Goal: Information Seeking & Learning: Find specific fact

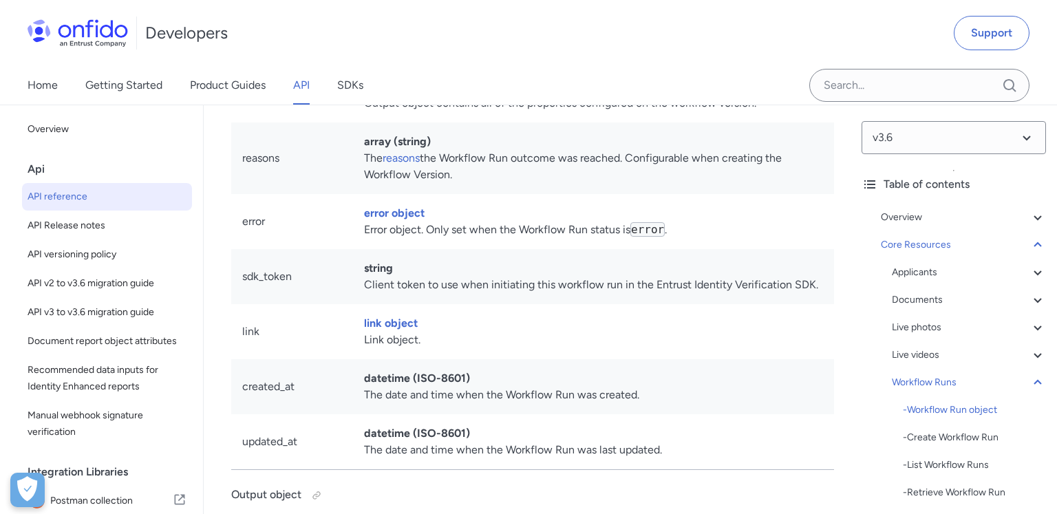
click at [925, 361] on div "Live videos" at bounding box center [969, 355] width 154 height 17
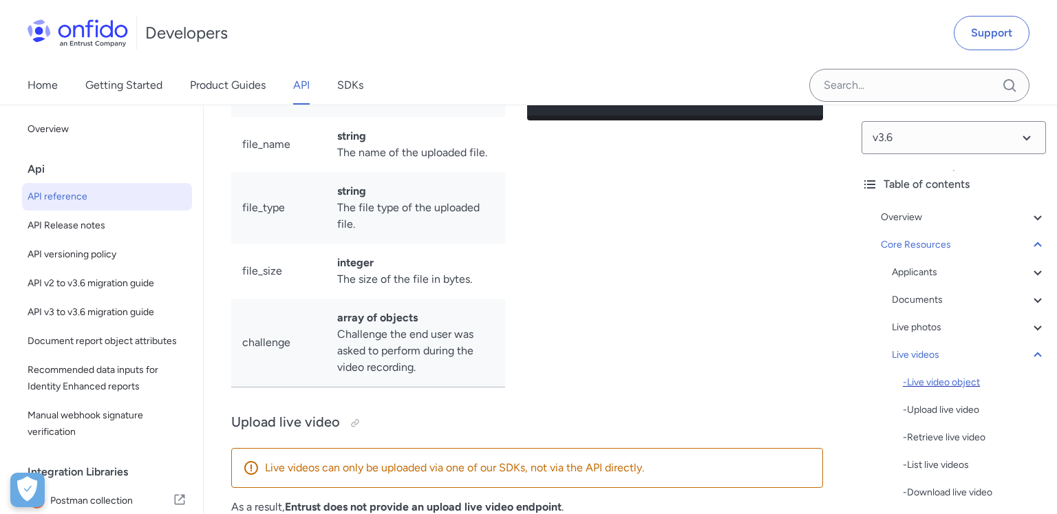
click at [925, 385] on div "- Live video object" at bounding box center [974, 382] width 143 height 17
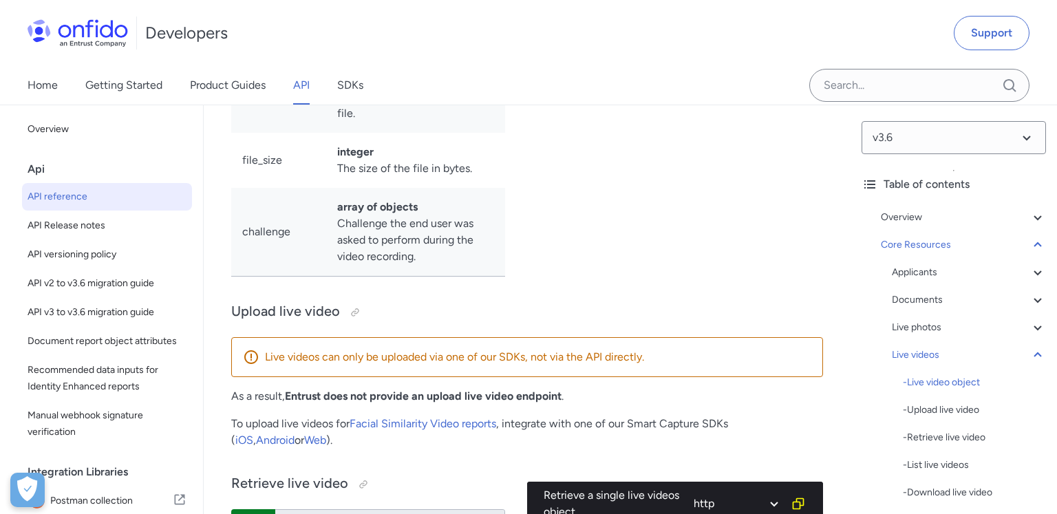
click at [925, 281] on div "Applicants - Applicants with Sanctioned Documents - Applicant object - ID numbe…" at bounding box center [969, 520] width 154 height 512
click at [924, 274] on div "Applicants" at bounding box center [969, 272] width 154 height 17
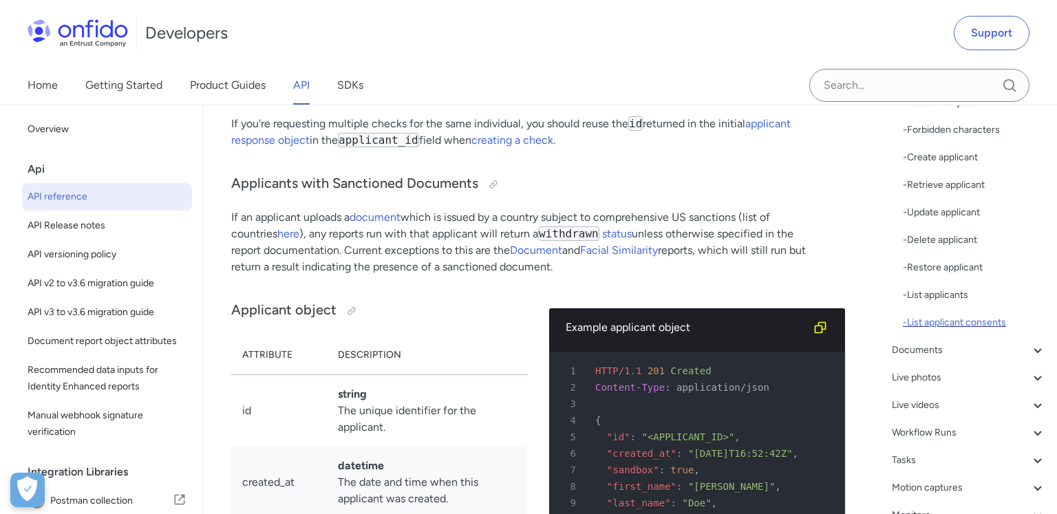
scroll to position [334, 0]
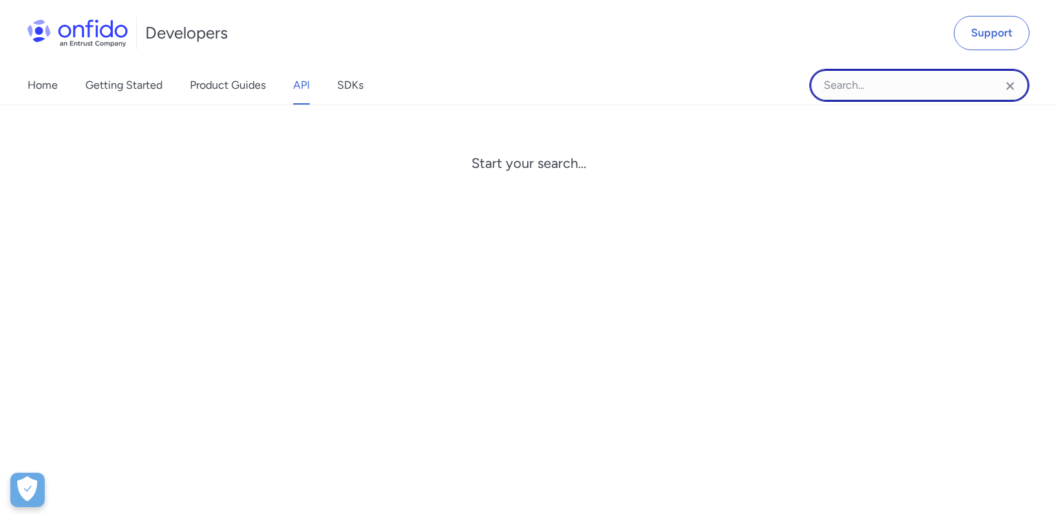
click at [839, 82] on input "Onfido search input field" at bounding box center [919, 85] width 220 height 33
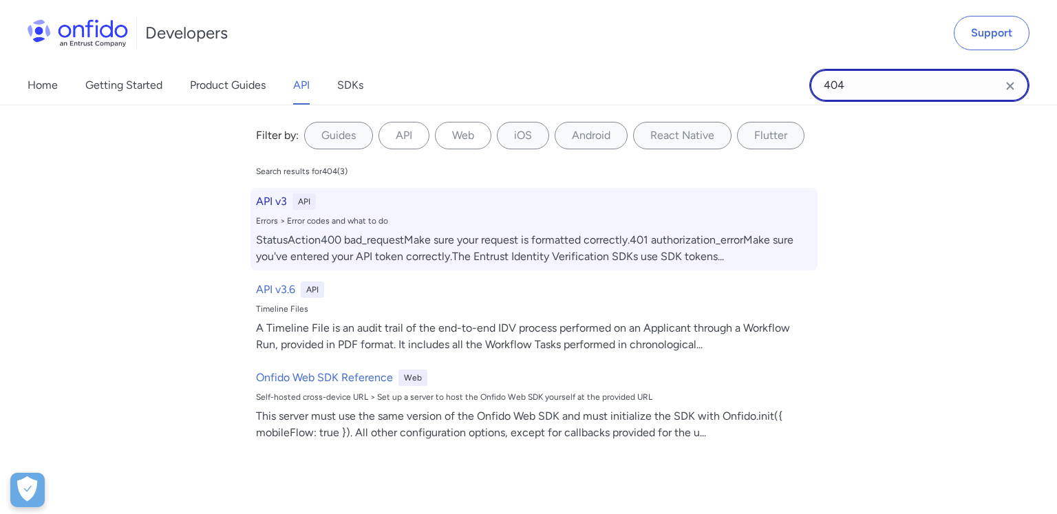
type input "404"
click at [333, 228] on div "API v3 API Errors > Error codes and what to do StatusAction400 bad_requestMake …" at bounding box center [533, 229] width 567 height 83
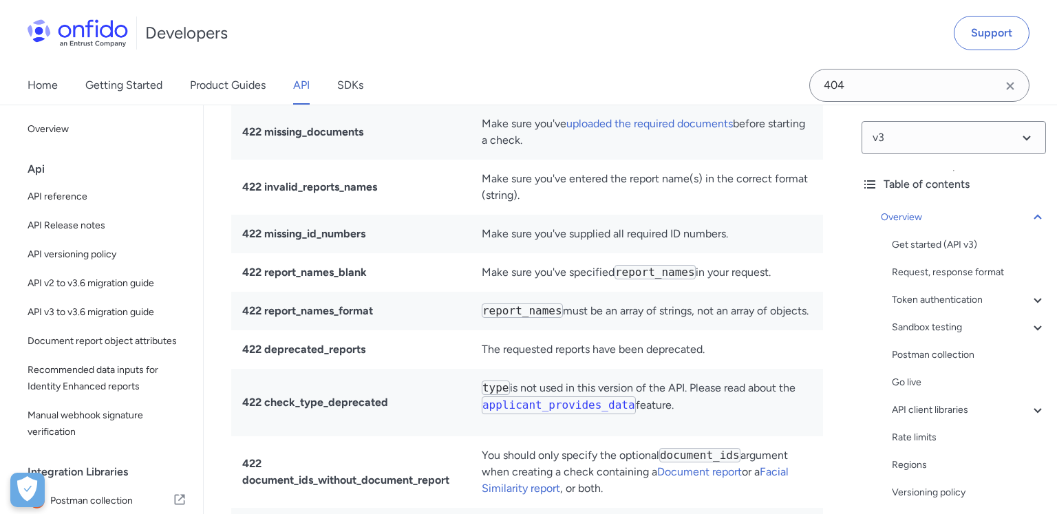
scroll to position [10590, 0]
drag, startPoint x: 330, startPoint y: 293, endPoint x: 294, endPoint y: 288, distance: 36.2
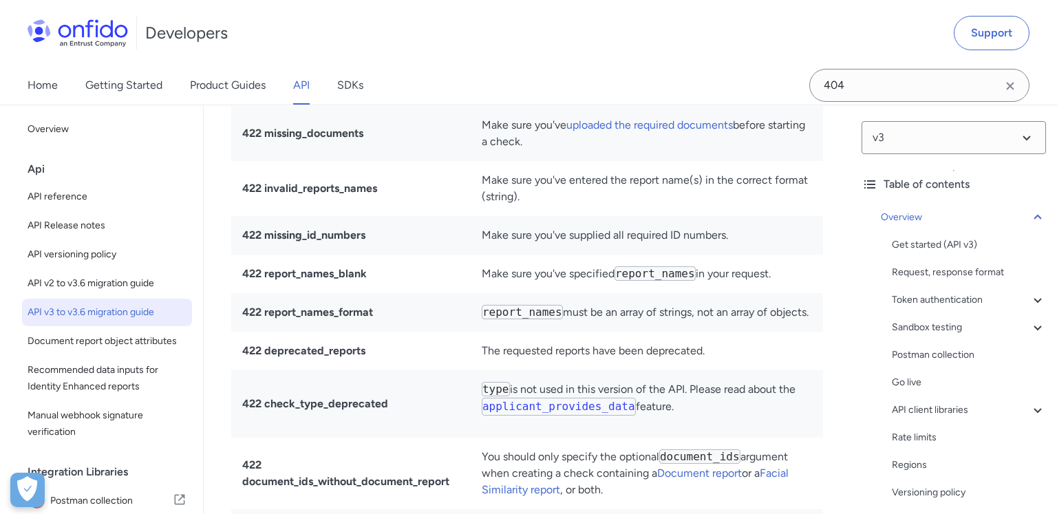
copy strong "404 resource_not_found"
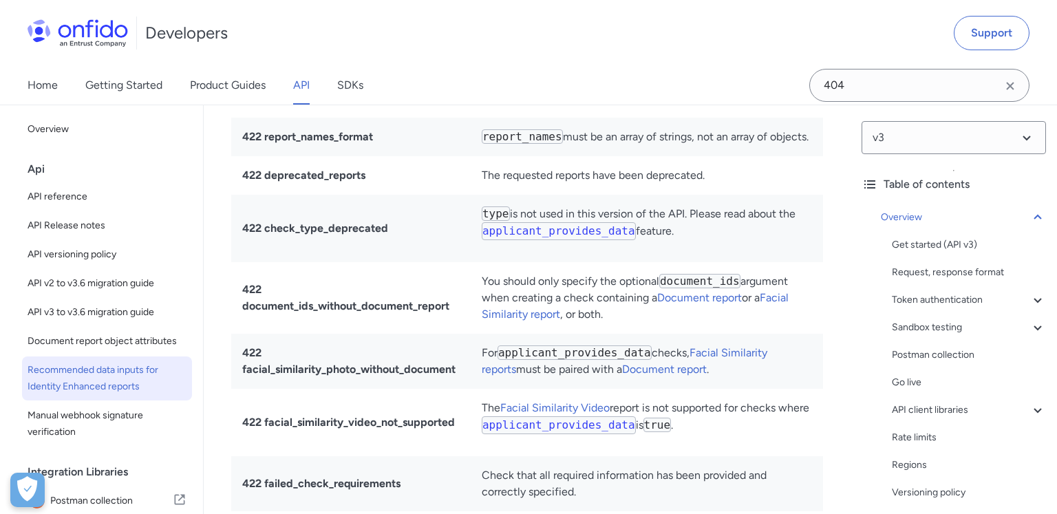
scroll to position [10699, 0]
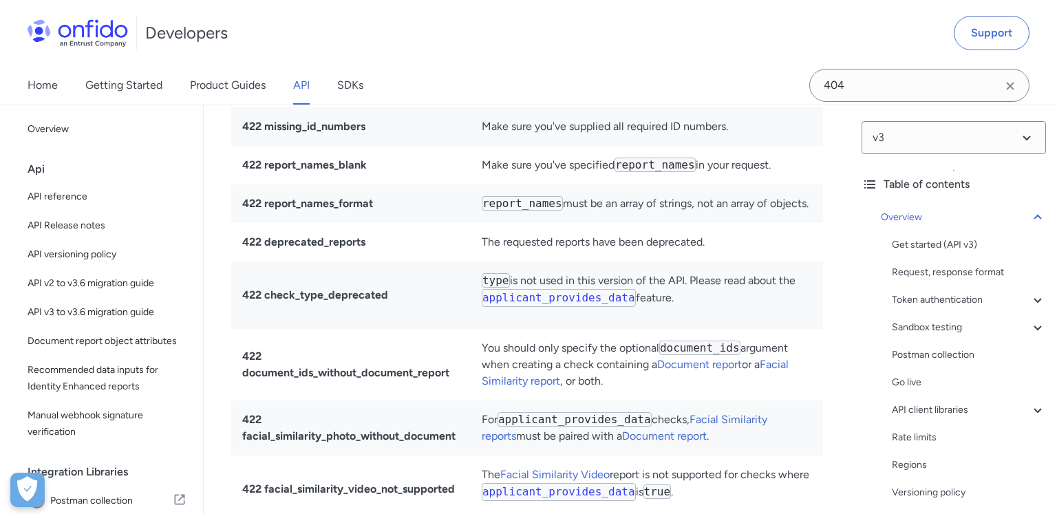
drag, startPoint x: 623, startPoint y: 224, endPoint x: 12, endPoint y: 288, distance: 615.0
copy tr "410 gone The resource has been deleted or is scheduled for deletion."
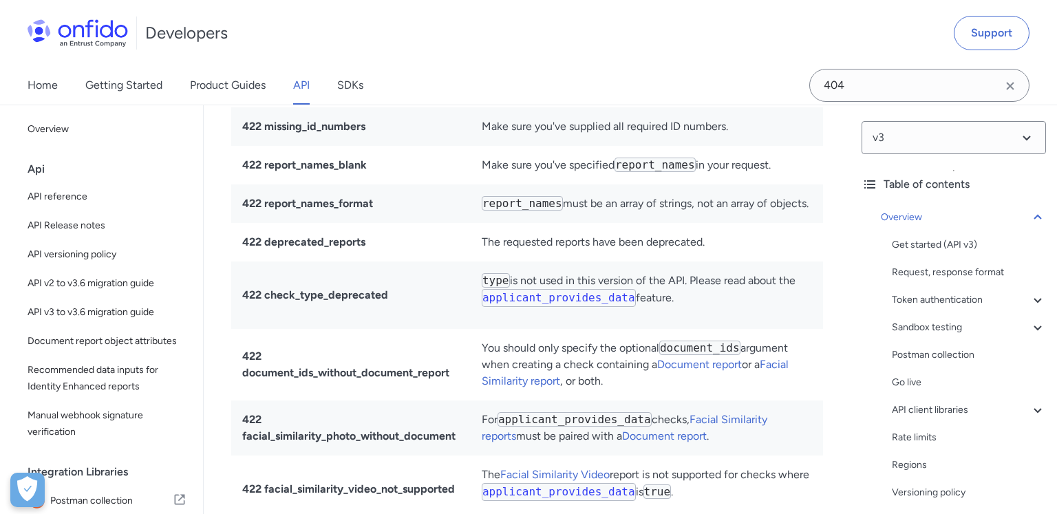
drag, startPoint x: 325, startPoint y: 191, endPoint x: 422, endPoint y: 186, distance: 97.8
drag, startPoint x: 422, startPoint y: 186, endPoint x: 258, endPoint y: 184, distance: 164.4
drag, startPoint x: 206, startPoint y: 185, endPoint x: 222, endPoint y: 186, distance: 15.9
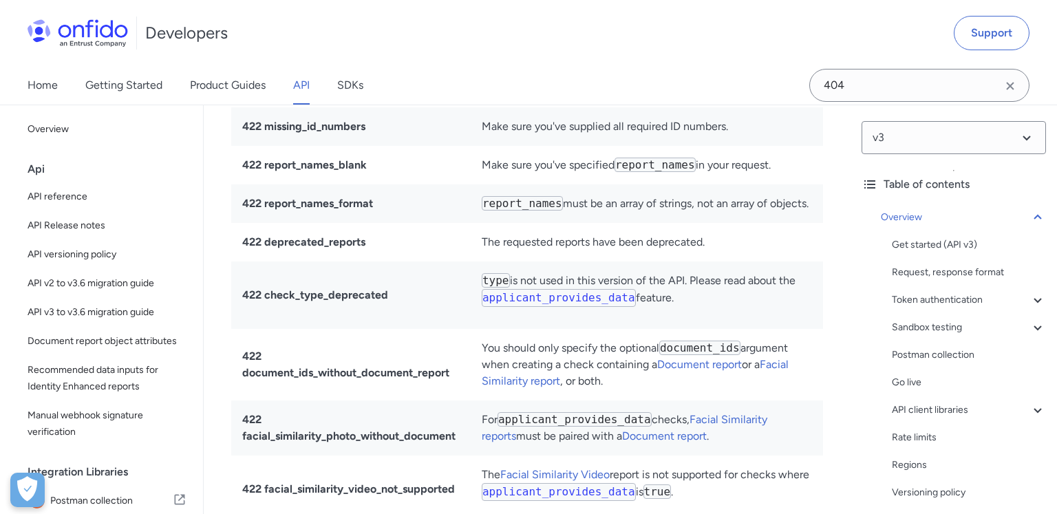
drag, startPoint x: 271, startPoint y: 189, endPoint x: 253, endPoint y: 188, distance: 17.9
drag, startPoint x: 251, startPoint y: 188, endPoint x: 722, endPoint y: 190, distance: 470.5
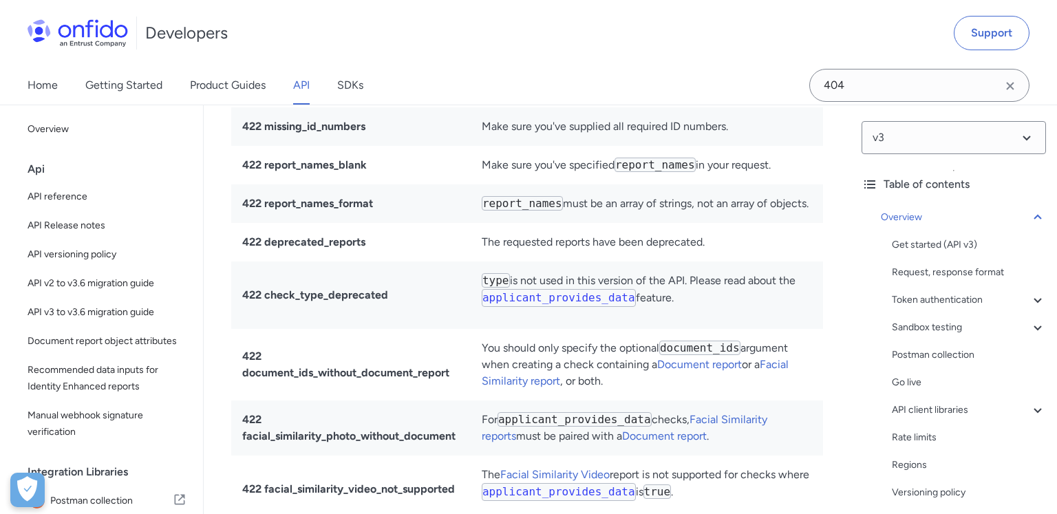
copy tr "404 resource_not_found Make sure you've formatted the URI correctly."
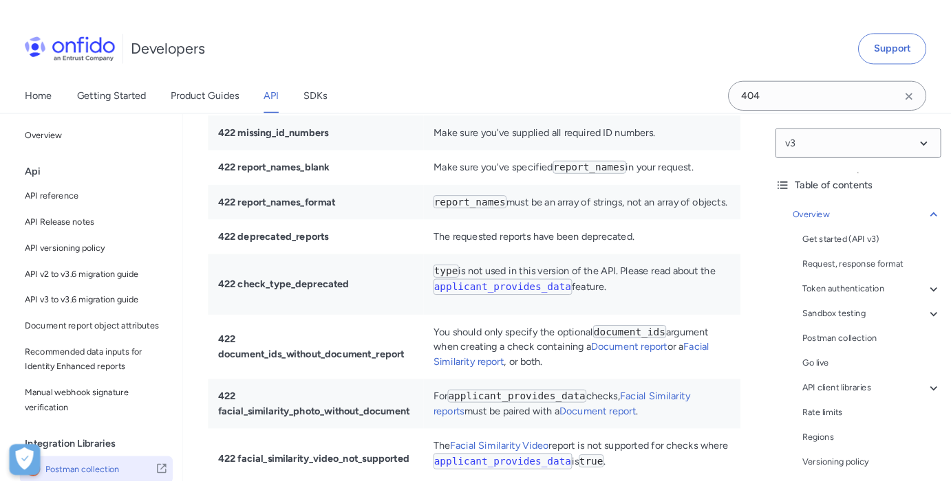
scroll to position [12228, 0]
